Goal: Task Accomplishment & Management: Manage account settings

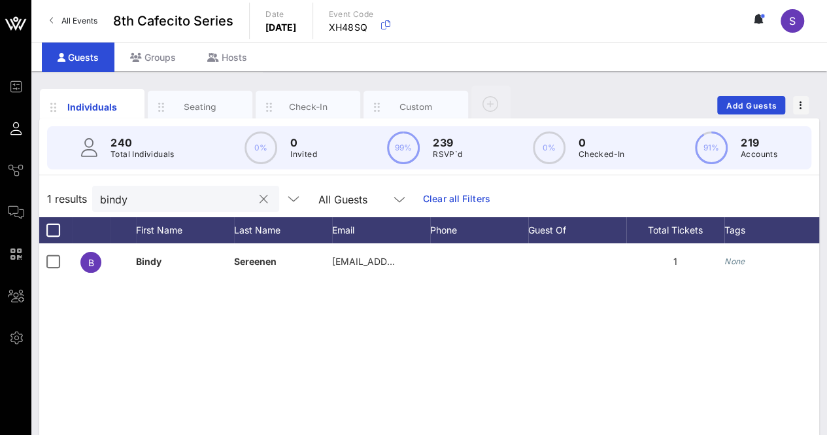
click at [260, 199] on button "clear icon" at bounding box center [264, 199] width 9 height 13
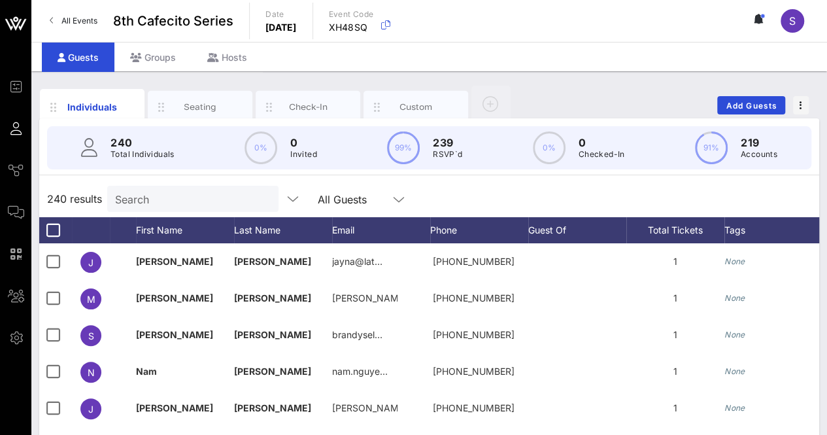
click at [547, 191] on div "240 results Search All Guests" at bounding box center [429, 198] width 780 height 37
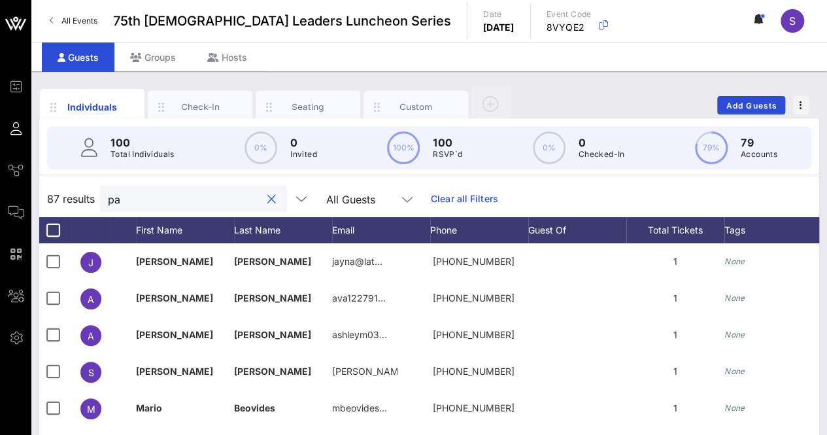
type input "p"
click at [649, 90] on div "Individuals Check-In Seating Custom Add Guests" at bounding box center [429, 105] width 780 height 42
